Goal: Navigation & Orientation: Find specific page/section

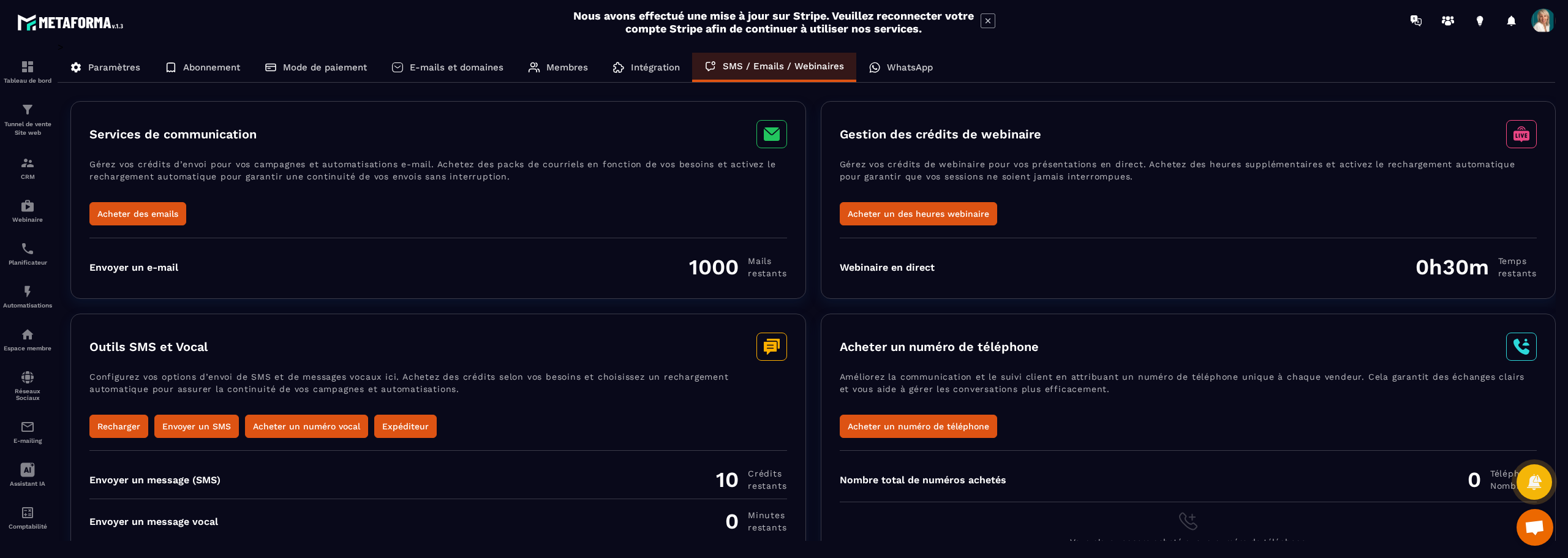
click at [479, 68] on p "E-mails et domaines" at bounding box center [456, 67] width 93 height 11
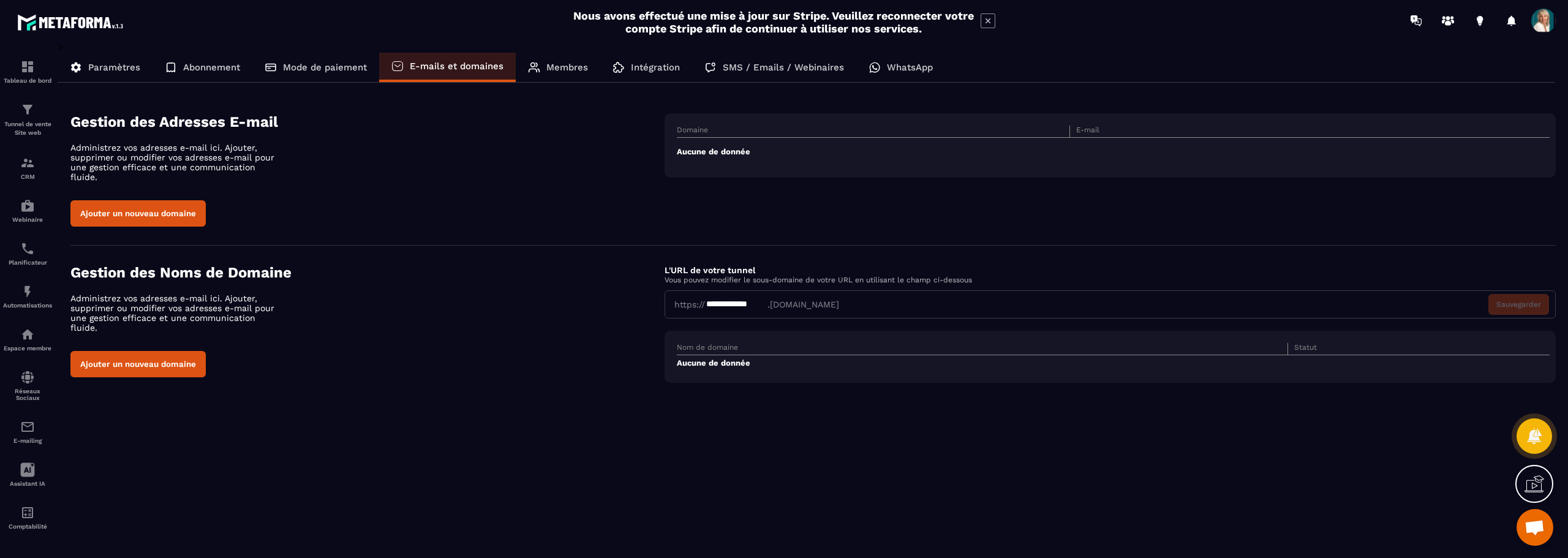
click at [218, 65] on p "Abonnement" at bounding box center [211, 67] width 57 height 11
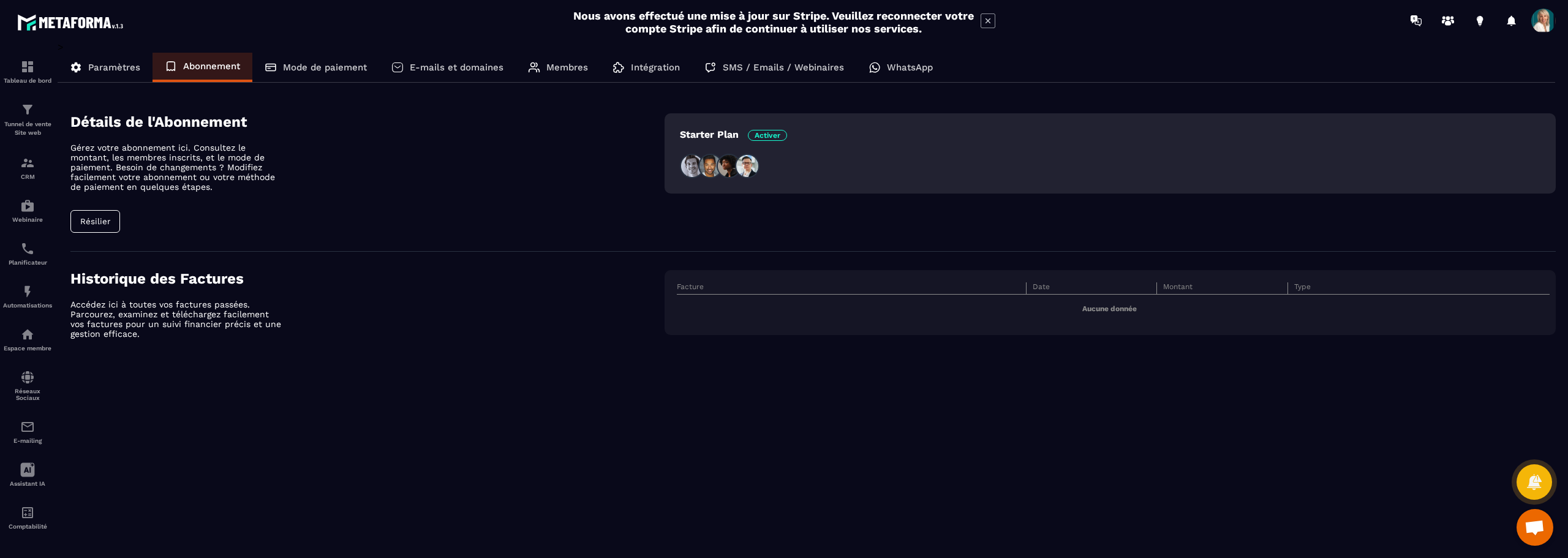
click at [99, 64] on p "Paramètres" at bounding box center [114, 67] width 52 height 11
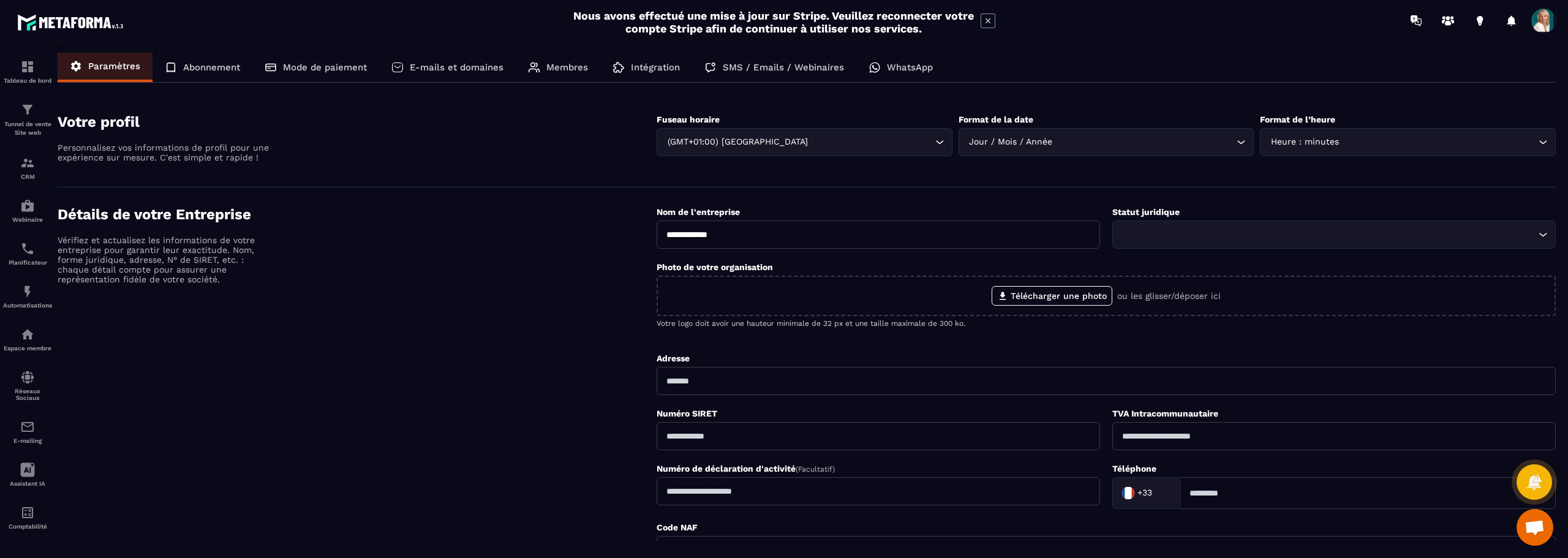
click at [637, 67] on p "Intégration" at bounding box center [655, 67] width 49 height 11
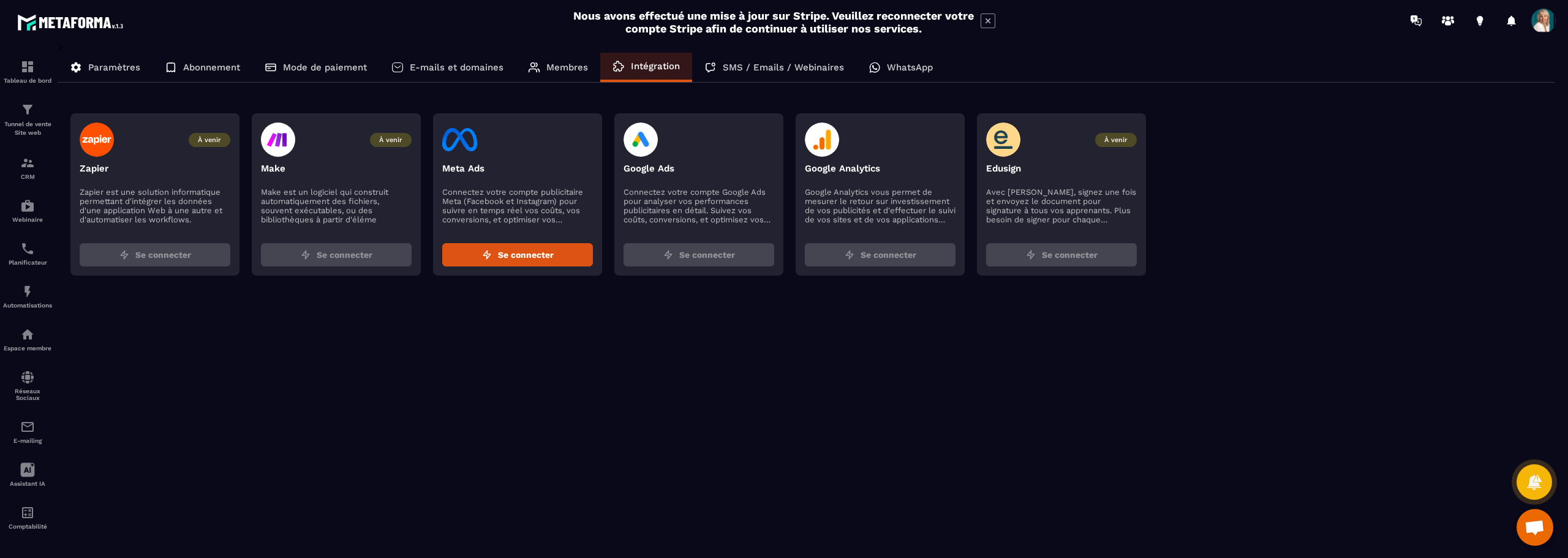
click at [758, 68] on p "SMS / Emails / Webinaires" at bounding box center [783, 67] width 121 height 11
